Goal: Task Accomplishment & Management: Manage account settings

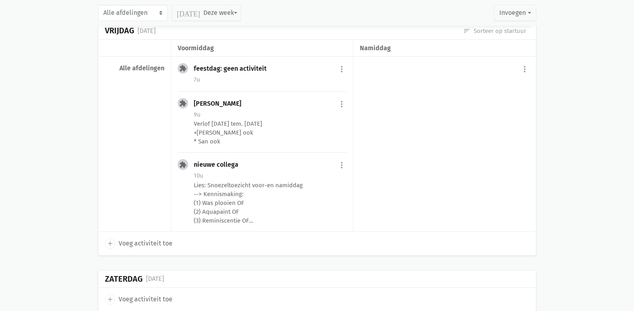
scroll to position [603, 0]
click at [242, 212] on div "Lies: Snoezeltoezicht voor-en namiddag --> Kennismaking: (1) Was plooien OF (2)…" at bounding box center [270, 202] width 153 height 44
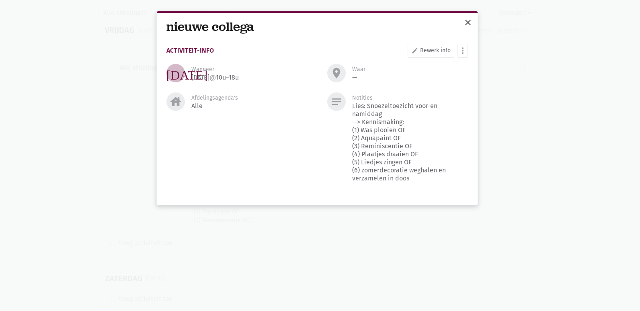
click at [471, 24] on span "close" at bounding box center [468, 23] width 10 height 10
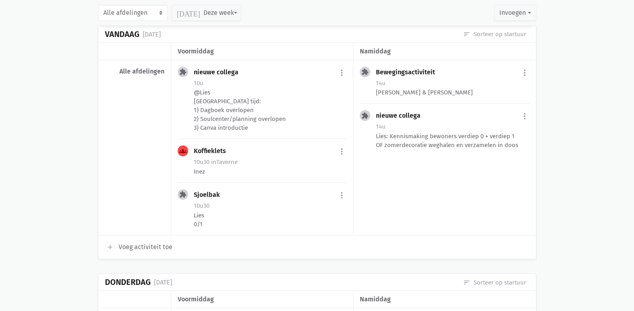
scroll to position [161, 0]
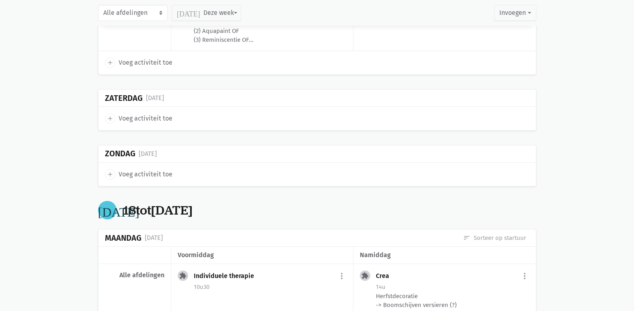
scroll to position [924, 0]
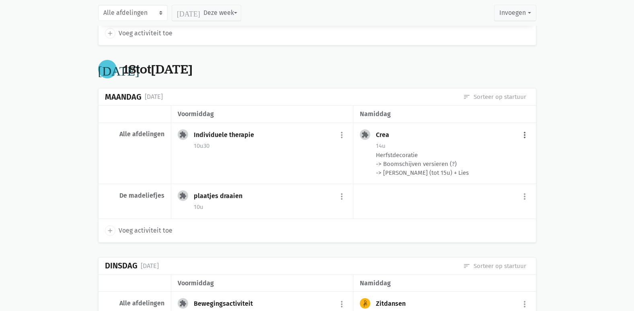
click at [524, 141] on button "more_vert" at bounding box center [525, 135] width 10 height 15
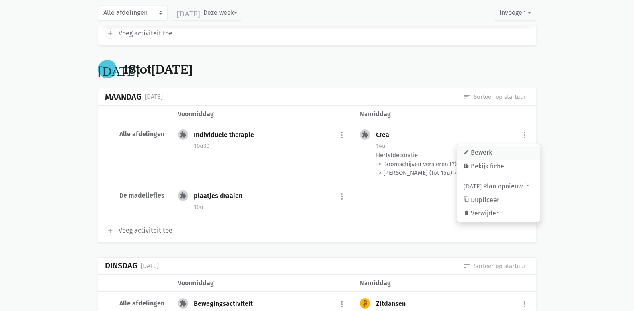
click at [504, 152] on link "edit Bewerk" at bounding box center [498, 153] width 82 height 14
select select "14:00"
select select "15:00"
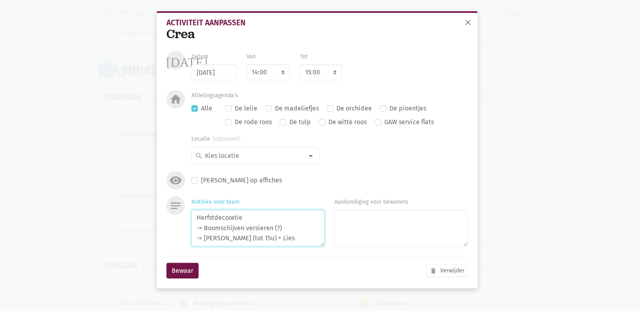
drag, startPoint x: 295, startPoint y: 230, endPoint x: 206, endPoint y: 228, distance: 89.2
click at [206, 228] on textarea "Herfstdecoratie -> Boomschijven versieren (?) -> [PERSON_NAME] (tot 15u) + Lies" at bounding box center [257, 228] width 133 height 37
type textarea "Herfstdecoratie -> Blaadjes in vilt -> [PERSON_NAME] (tot 15u) + Lies"
drag, startPoint x: 192, startPoint y: 272, endPoint x: 195, endPoint y: 270, distance: 4.1
click at [192, 272] on button "Bewaar" at bounding box center [182, 271] width 32 height 16
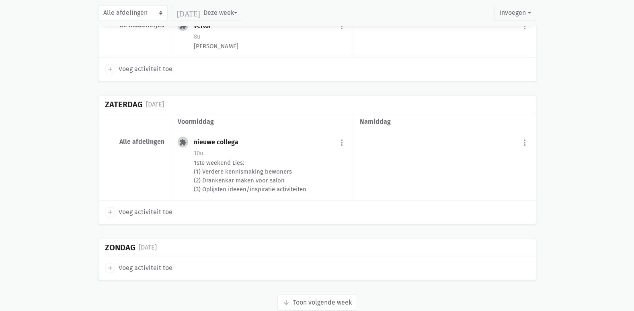
scroll to position [1868, 0]
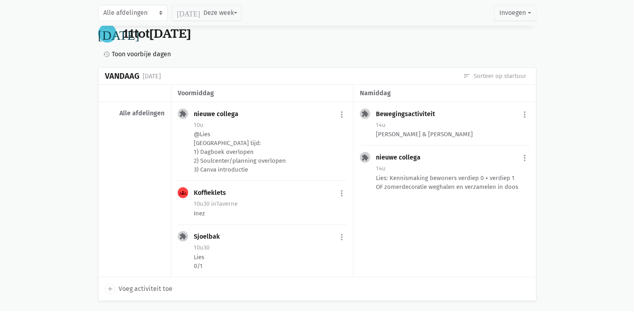
scroll to position [161, 0]
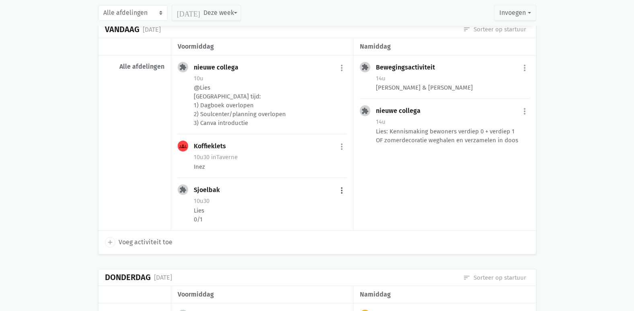
click at [341, 190] on button "more_vert" at bounding box center [342, 190] width 10 height 15
click at [299, 205] on link "edit Bewerk" at bounding box center [315, 208] width 82 height 14
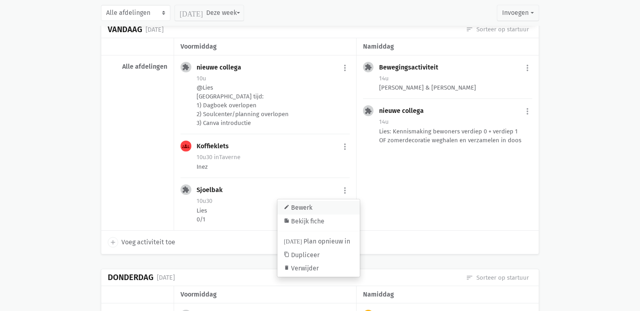
select select "10:30"
select select "11:30"
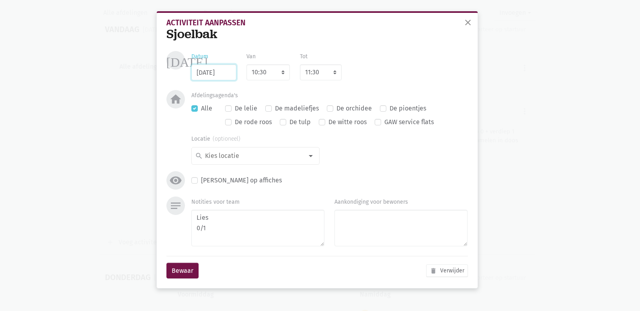
click at [220, 73] on input "[DATE]" at bounding box center [213, 72] width 45 height 16
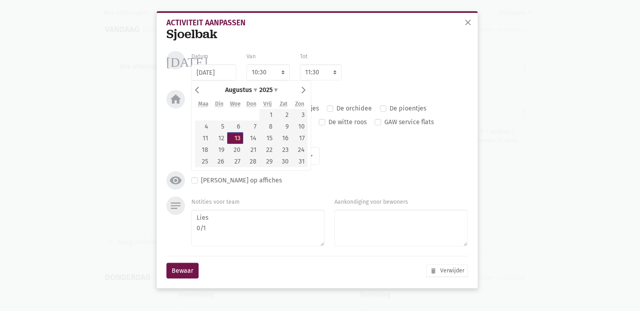
click at [426, 72] on div "Datum 13/08/2025 Van 7:00 7:15 7:30 7:45 8:00 8:15 8:30 8:45 9:00 9:15 9:30 9:4…" at bounding box center [329, 65] width 286 height 29
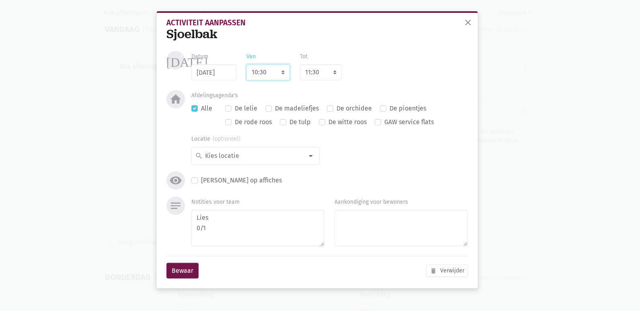
click at [271, 72] on select "7:00 7:15 7:30 7:45 8:00 8:15 8:30 8:45 9:00 9:15 9:30 9:45 10:00 10:15 10:30 1…" at bounding box center [267, 72] width 43 height 16
select select "14:00"
click at [246, 64] on select "7:00 7:15 7:30 7:45 8:00 8:15 8:30 8:45 9:00 9:15 9:30 9:45 10:00 10:15 10:30 1…" at bounding box center [267, 72] width 43 height 16
select select "15:00"
click at [190, 271] on button "Bewaar" at bounding box center [182, 271] width 32 height 16
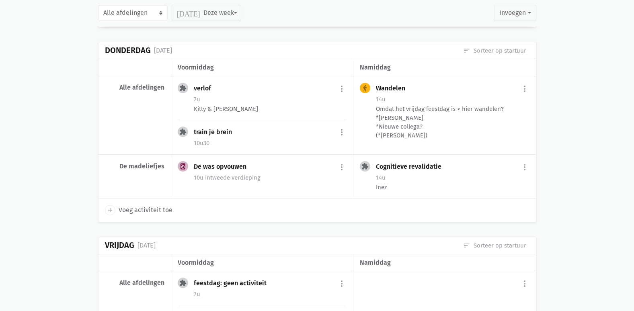
scroll to position [362, 0]
